Goal: Navigation & Orientation: Find specific page/section

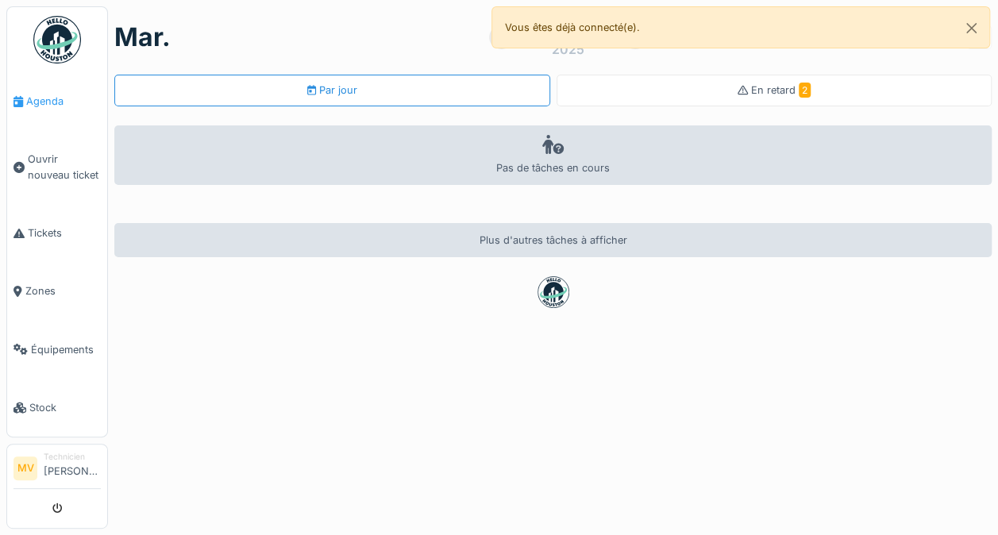
click at [22, 96] on icon at bounding box center [18, 101] width 10 height 11
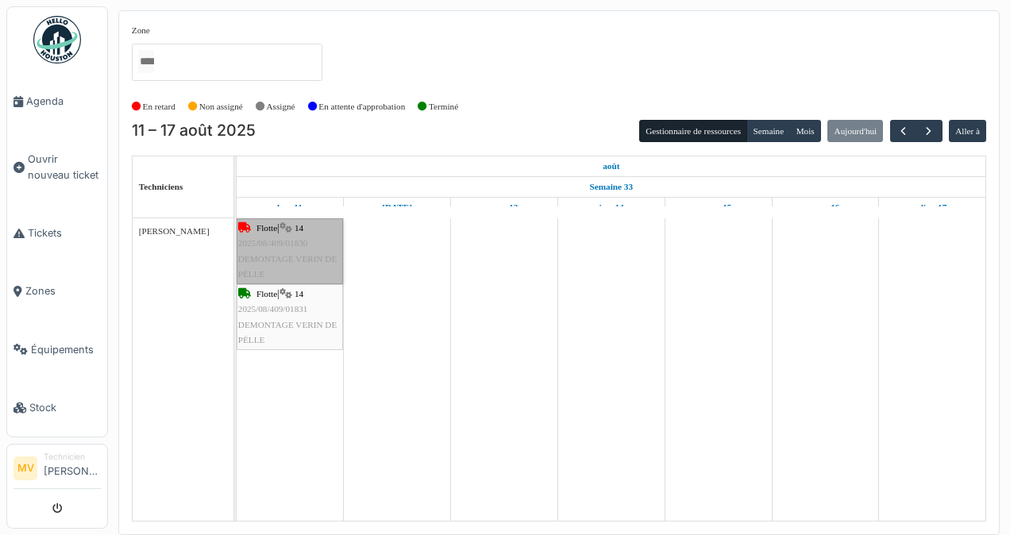
click at [264, 248] on link "Flotte | 14 2025/08/409/01830 DEMONTAGE VERIN DE PÉLLE" at bounding box center [290, 251] width 106 height 66
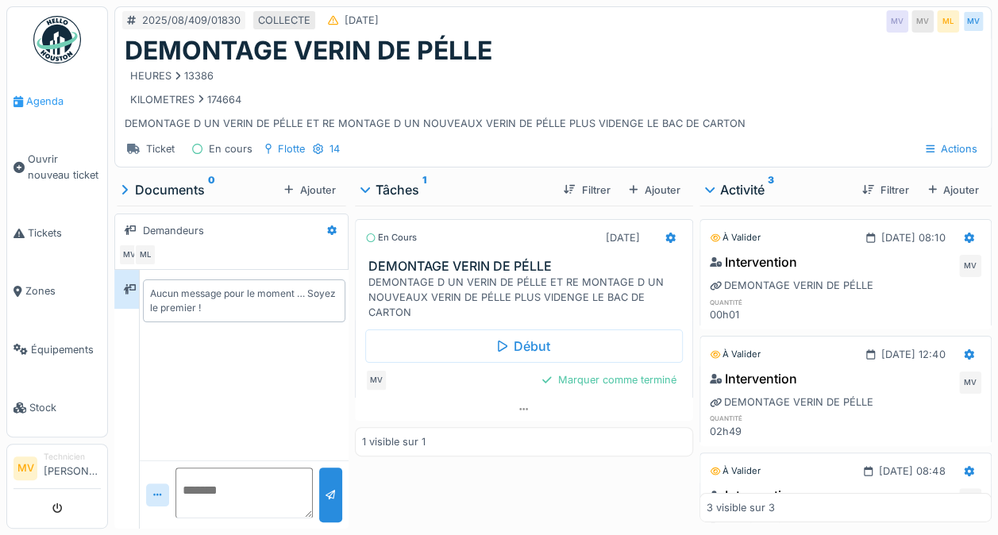
click at [29, 97] on span "Agenda" at bounding box center [63, 101] width 75 height 15
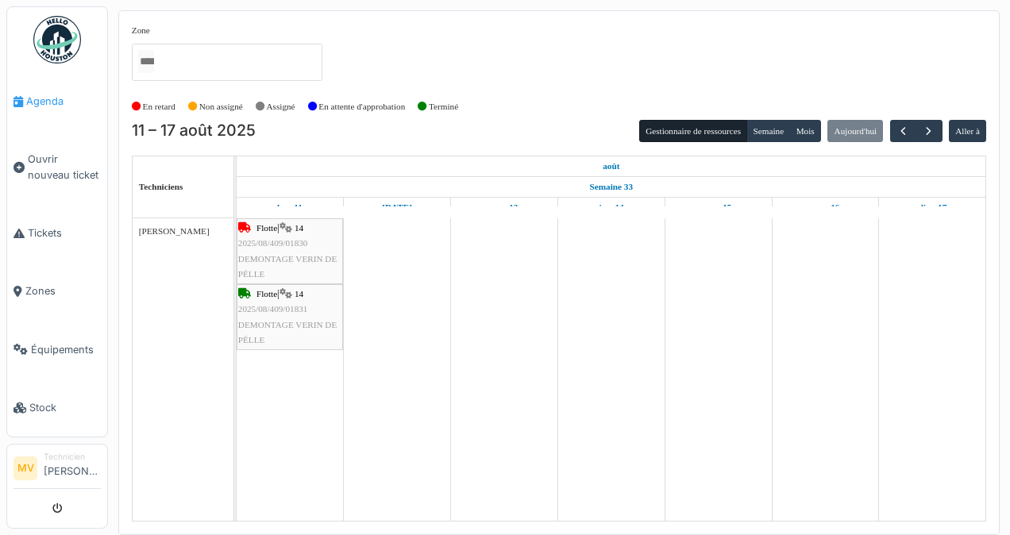
click at [41, 90] on link "Agenda" at bounding box center [57, 101] width 100 height 58
click at [21, 98] on icon at bounding box center [18, 101] width 10 height 11
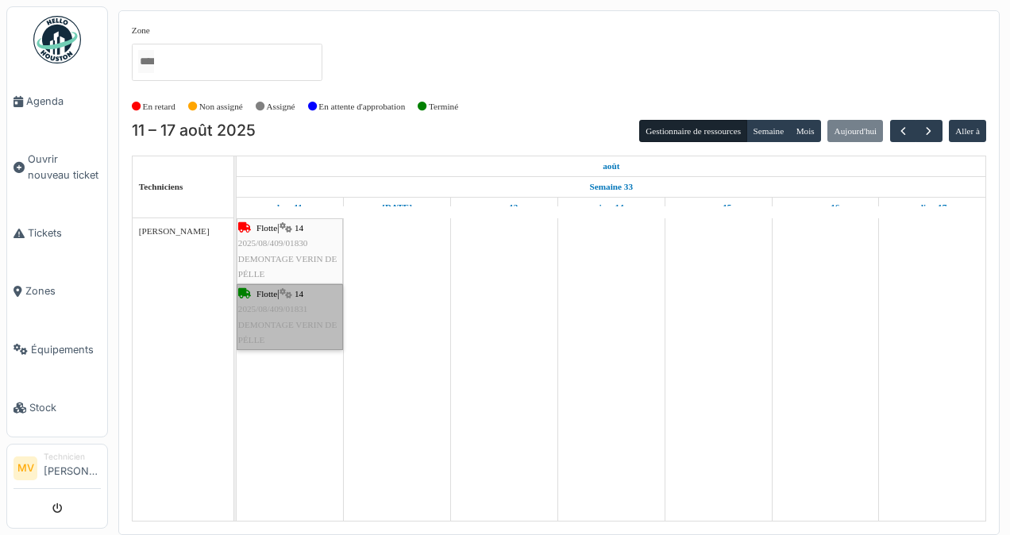
click at [279, 339] on link "Flotte | 14 2025/08/409/01831 DEMONTAGE VERIN DE PÉLLE" at bounding box center [290, 317] width 106 height 66
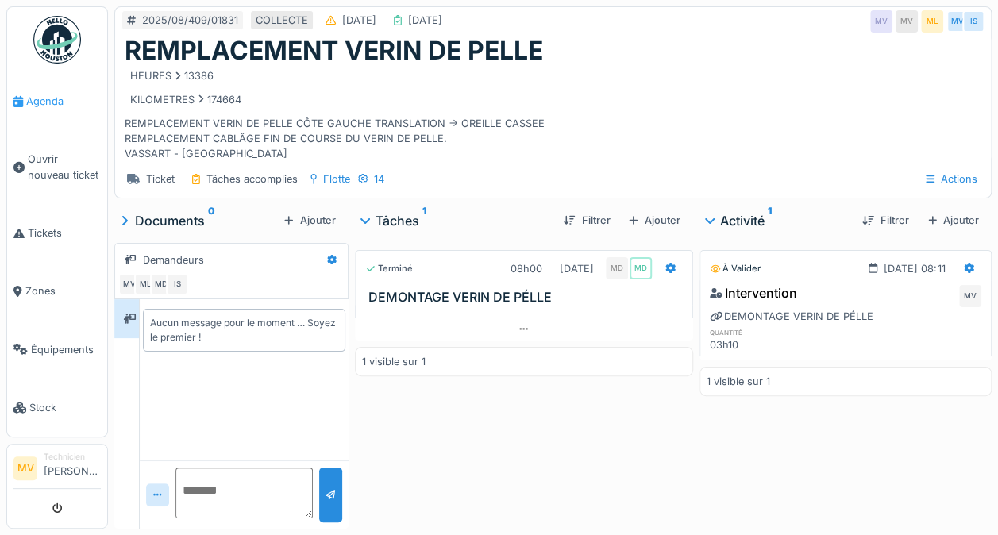
click at [34, 110] on link "Agenda" at bounding box center [57, 101] width 100 height 58
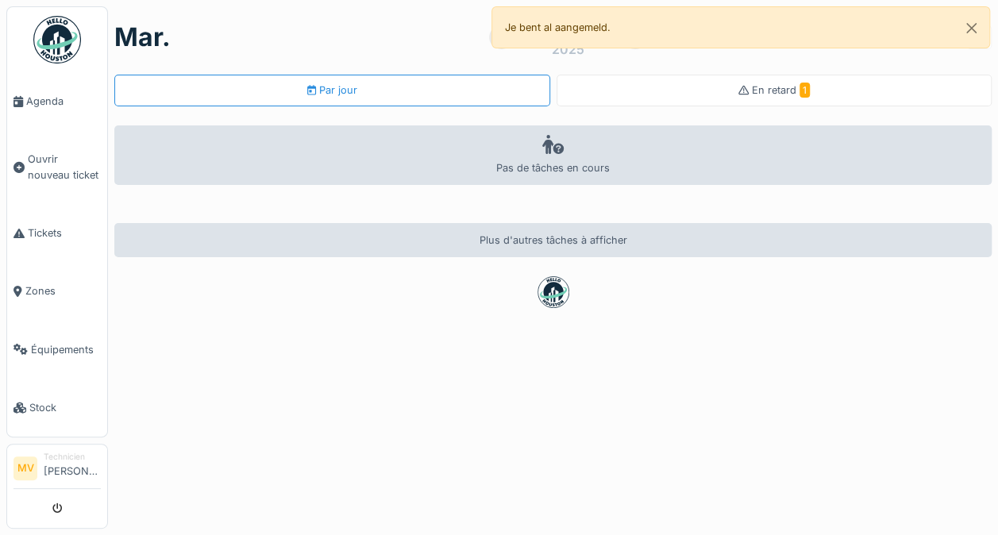
click at [25, 89] on link "Agenda" at bounding box center [57, 101] width 100 height 58
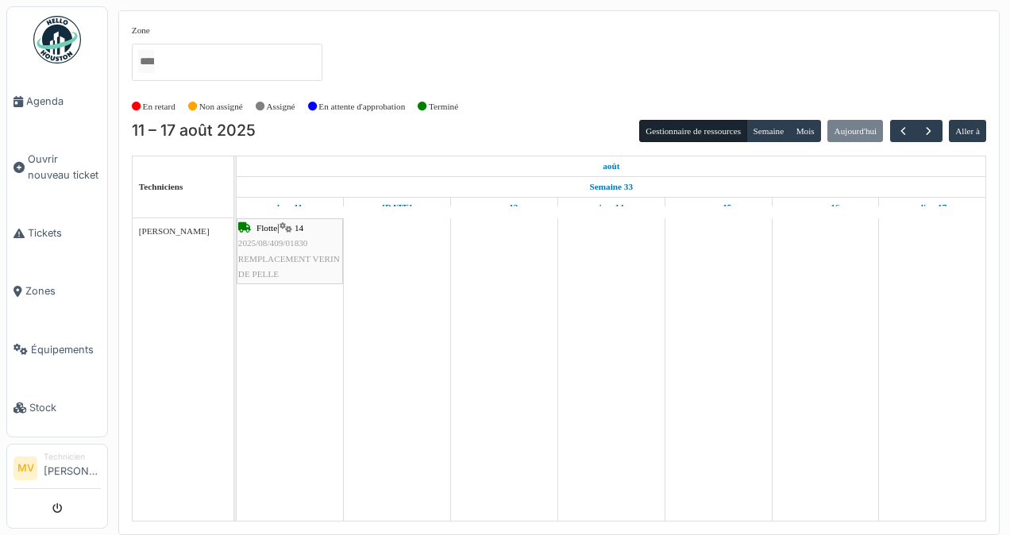
click at [37, 156] on span "Ouvrir nouveau ticket" at bounding box center [64, 167] width 73 height 30
click at [819, 129] on button "Mois" at bounding box center [805, 131] width 32 height 22
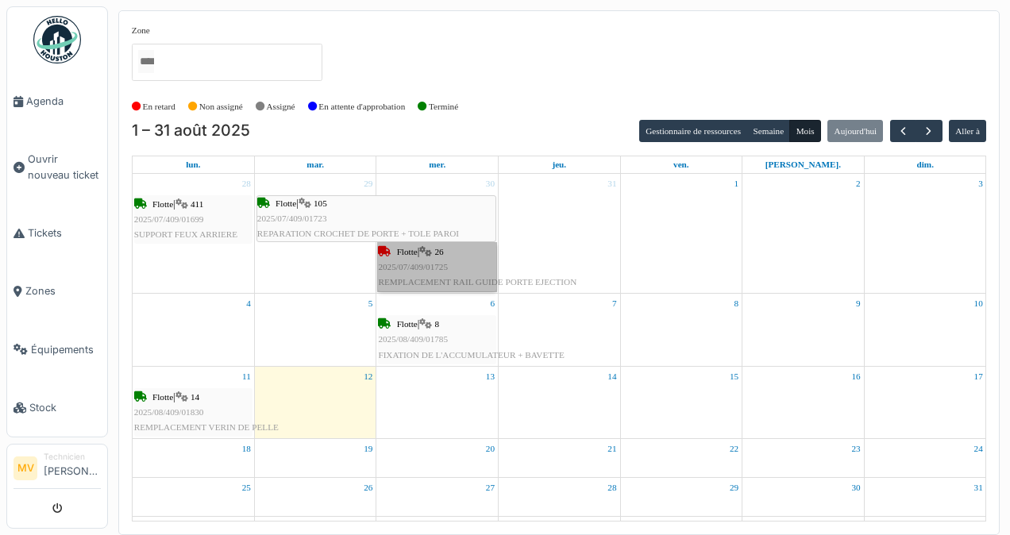
click at [415, 262] on link "Flotte | 26 2025/07/409/01725 REMPLACEMENT RAIL GUIDE PORTE EJECTION" at bounding box center [437, 267] width 118 height 49
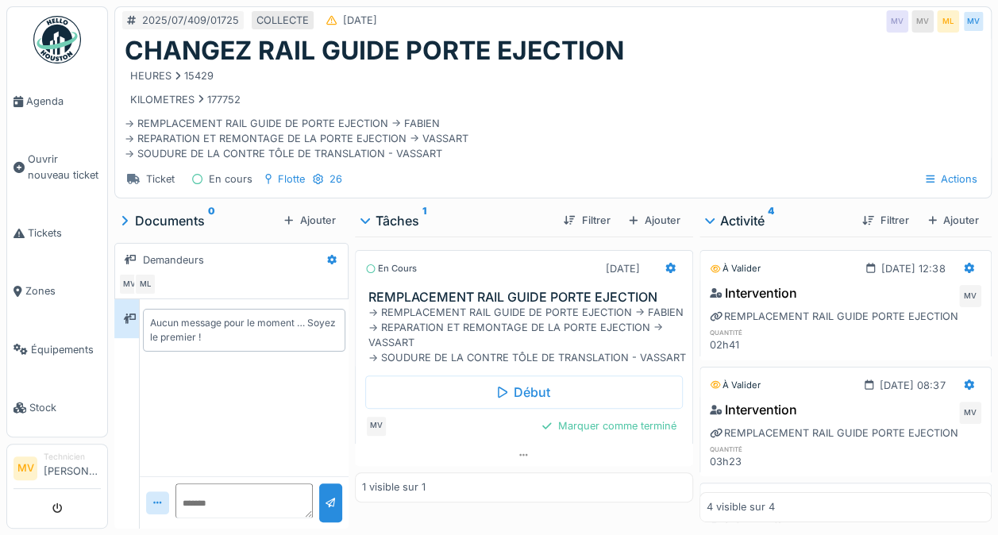
click at [40, 102] on span "Agenda" at bounding box center [63, 101] width 75 height 15
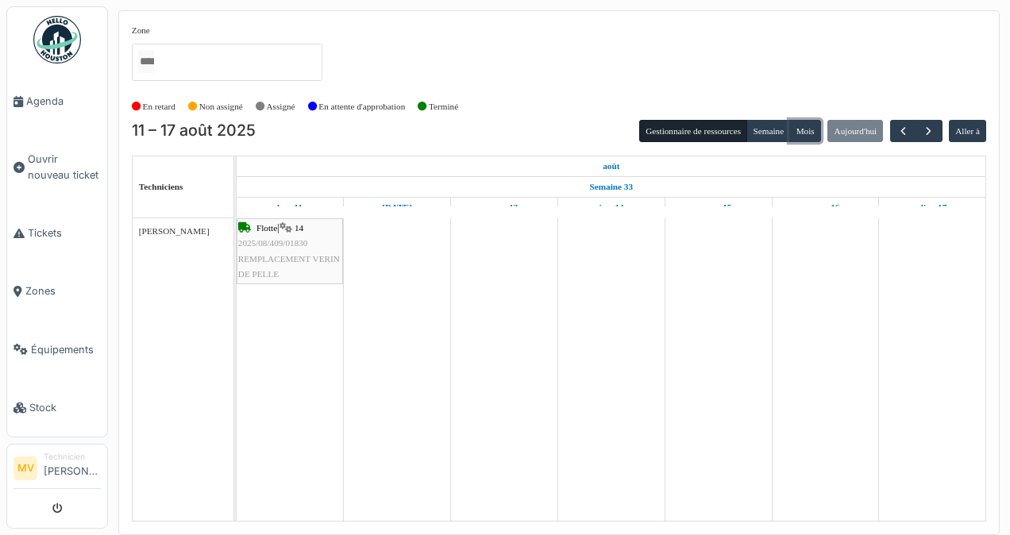
click at [818, 122] on button "Mois" at bounding box center [805, 131] width 32 height 22
